Goal: Book appointment/travel/reservation

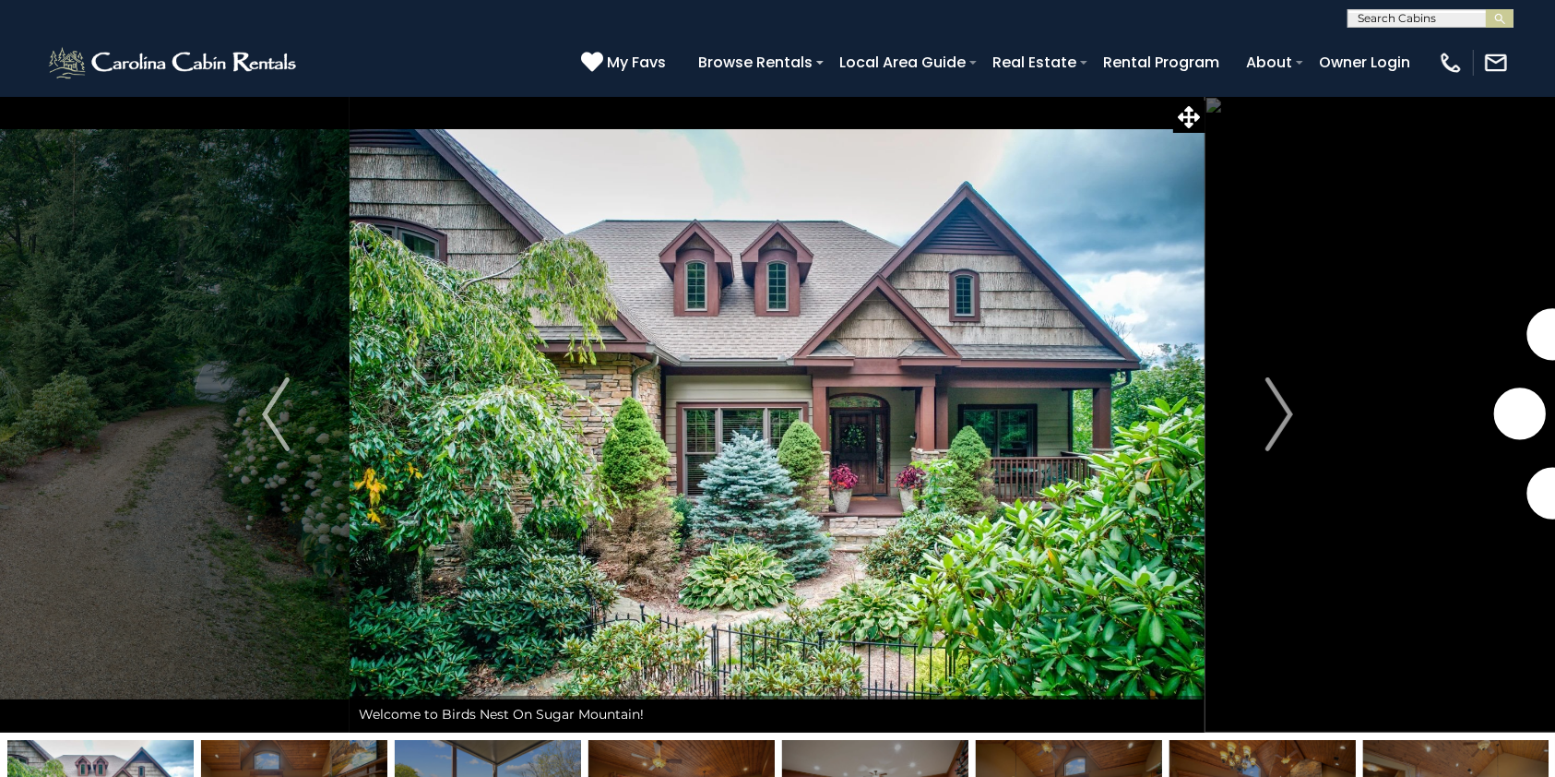
scroll to position [679, 0]
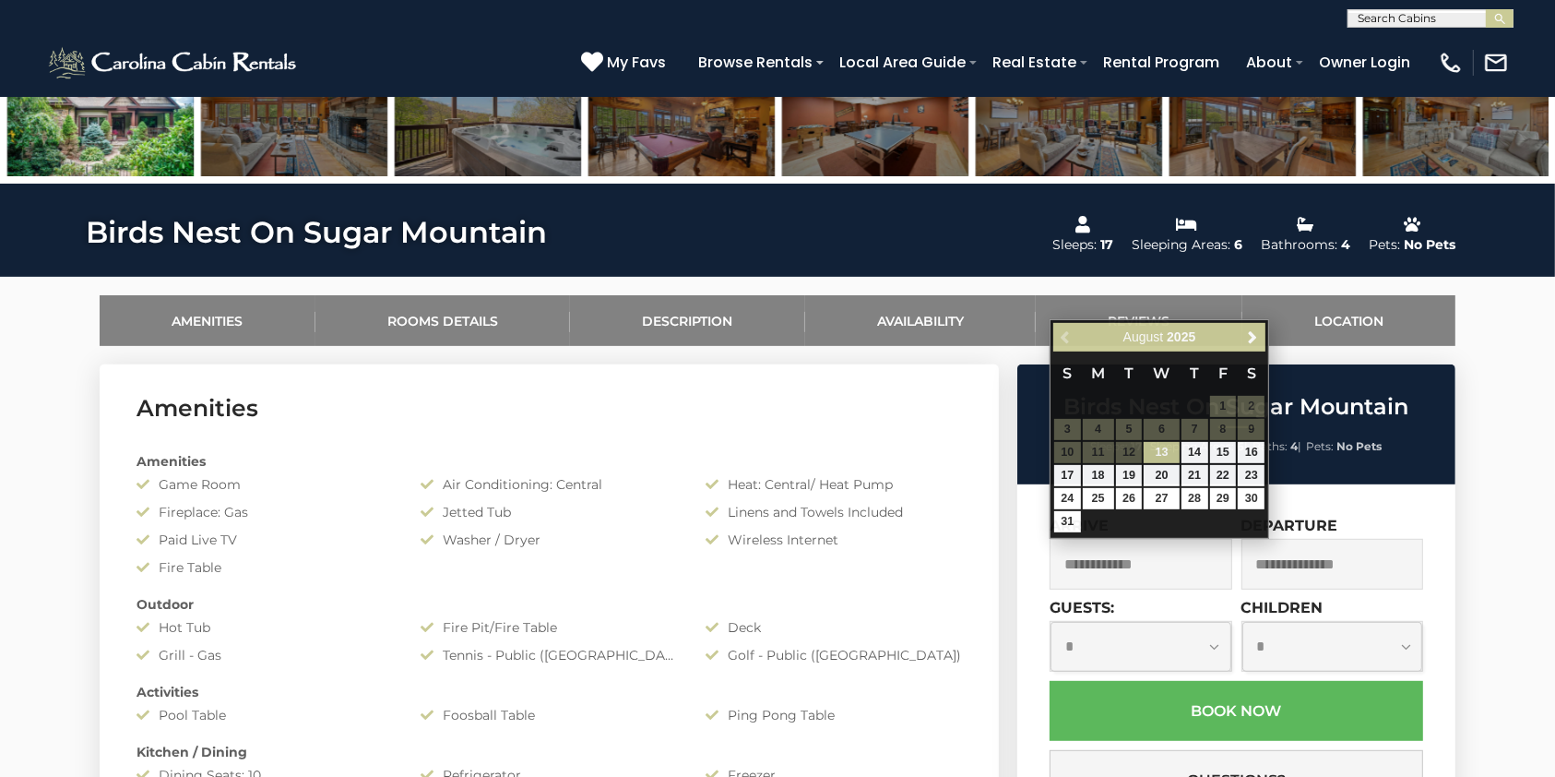
click at [1115, 566] on input "text" at bounding box center [1141, 564] width 183 height 51
click at [1258, 337] on span "Next" at bounding box center [1252, 337] width 15 height 15
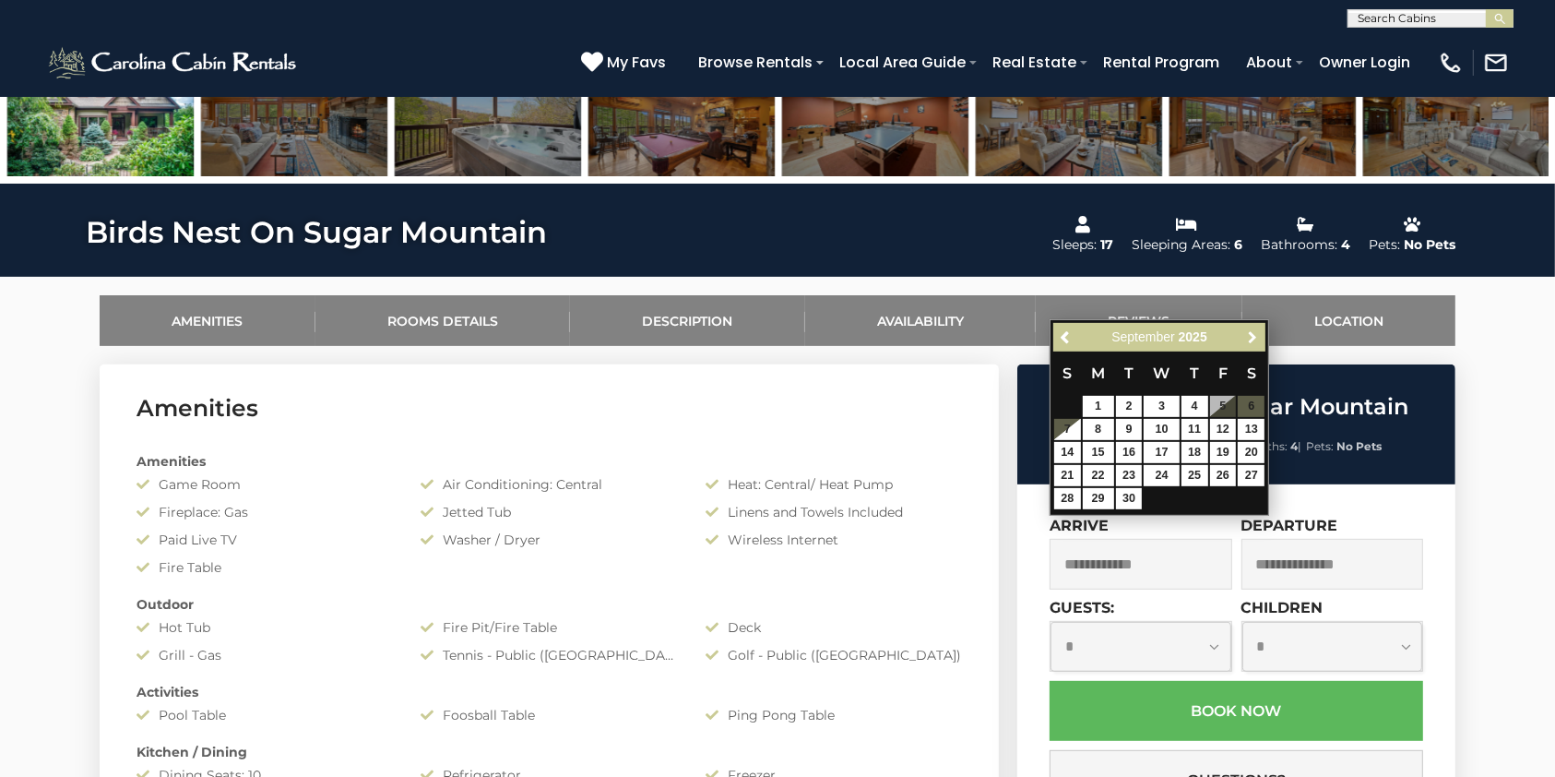
click at [1258, 337] on span "Next" at bounding box center [1252, 337] width 15 height 15
